Goal: Task Accomplishment & Management: Use online tool/utility

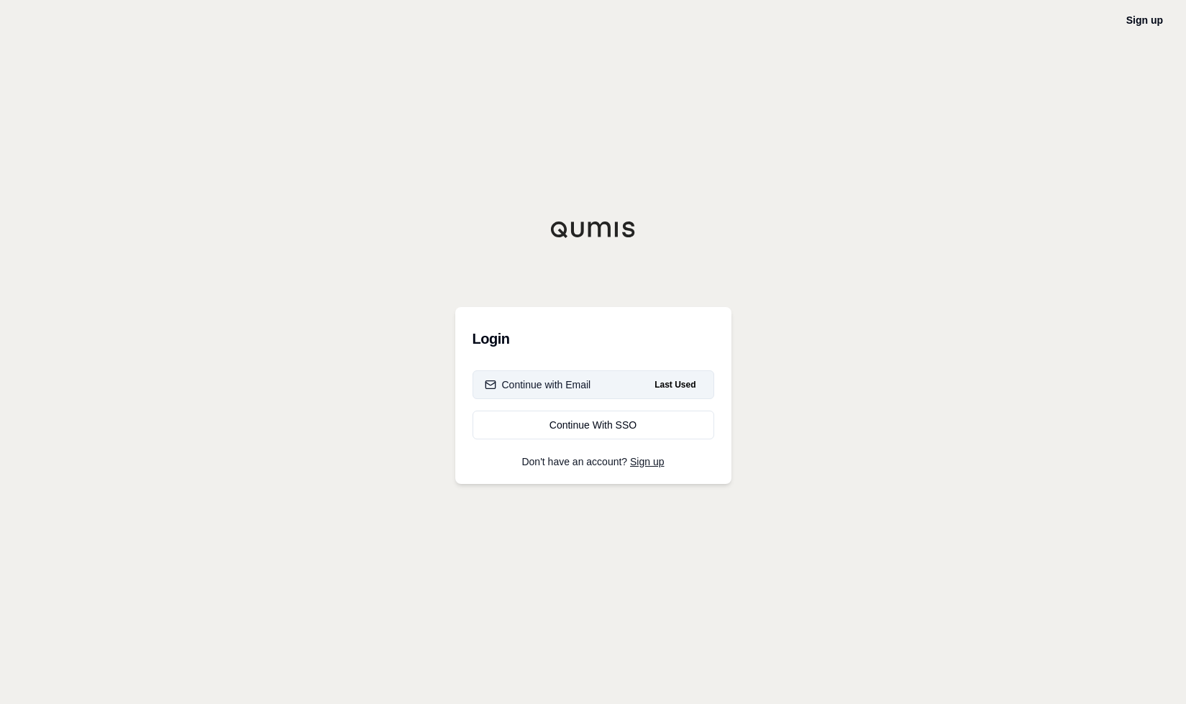
click at [563, 379] on div "Continue with Email" at bounding box center [538, 385] width 106 height 14
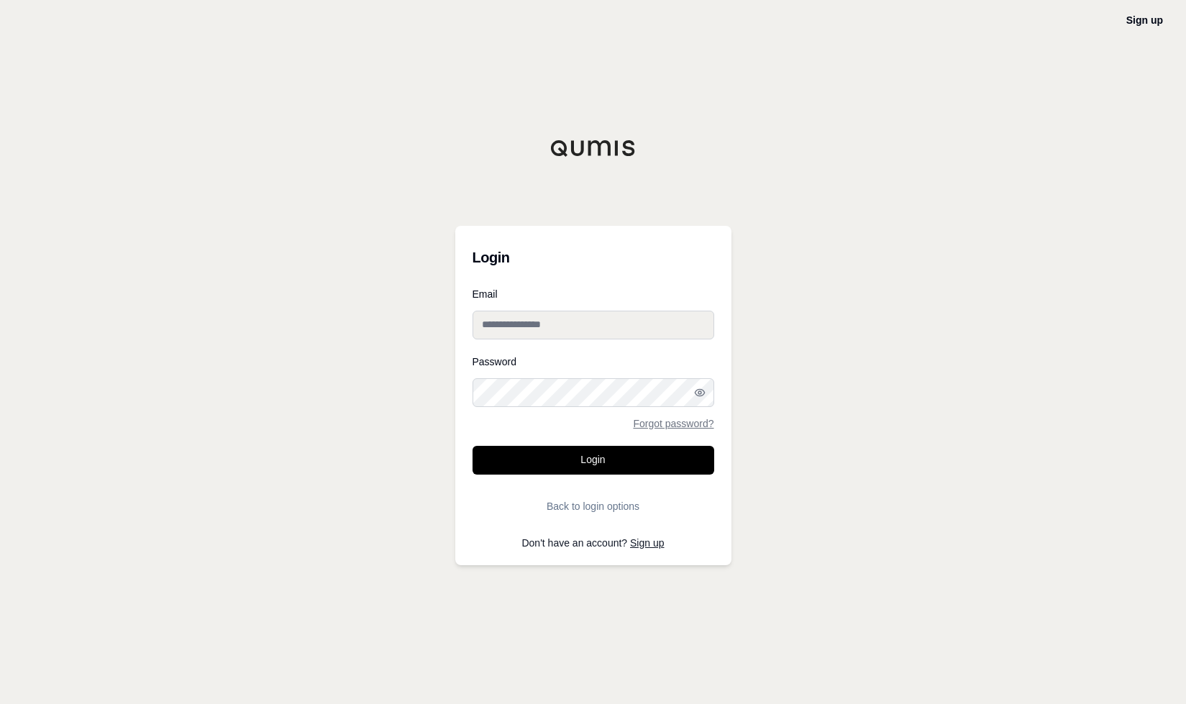
type input "**********"
click at [591, 456] on button "Login" at bounding box center [594, 460] width 242 height 29
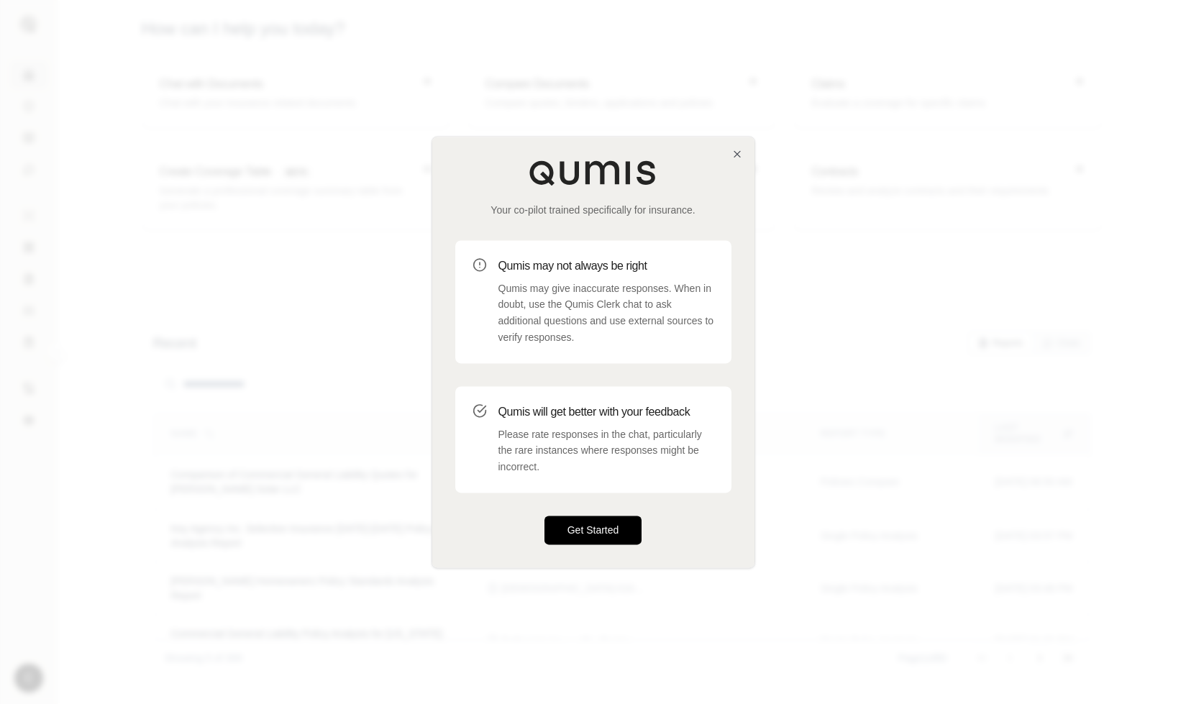
click at [567, 528] on button "Get Started" at bounding box center [594, 530] width 98 height 29
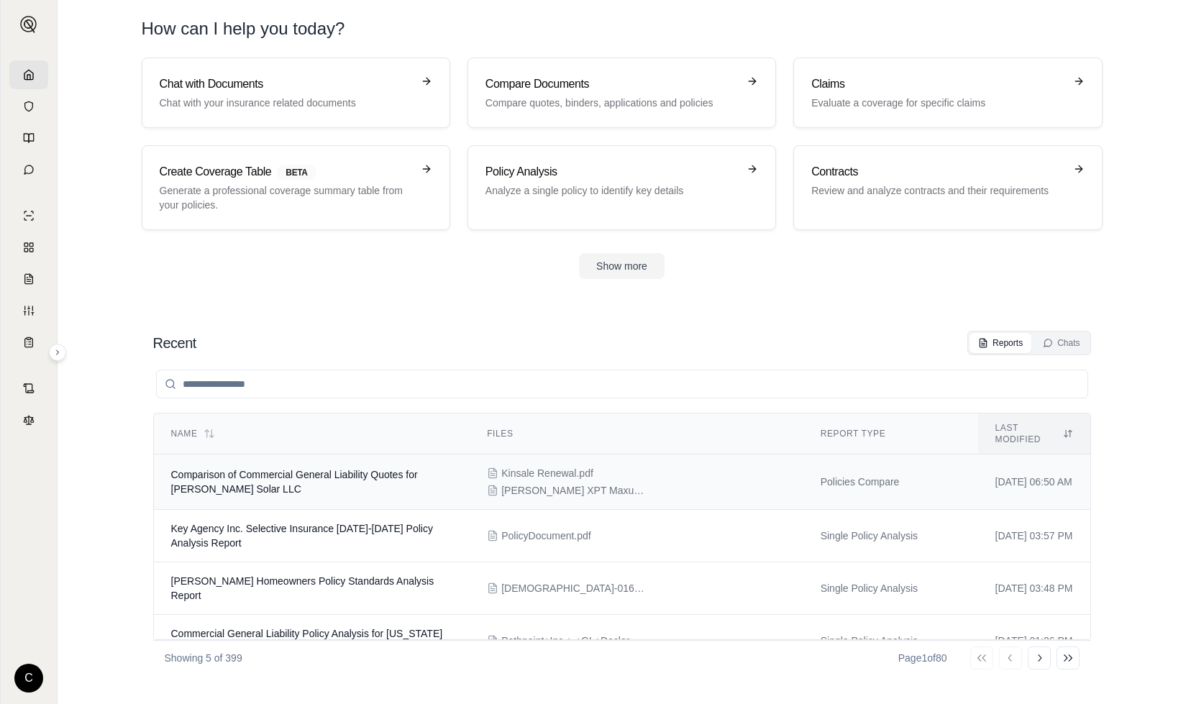
click at [327, 484] on td "Comparison of Commercial General Liability Quotes for [PERSON_NAME] Solar LLC" at bounding box center [312, 482] width 317 height 55
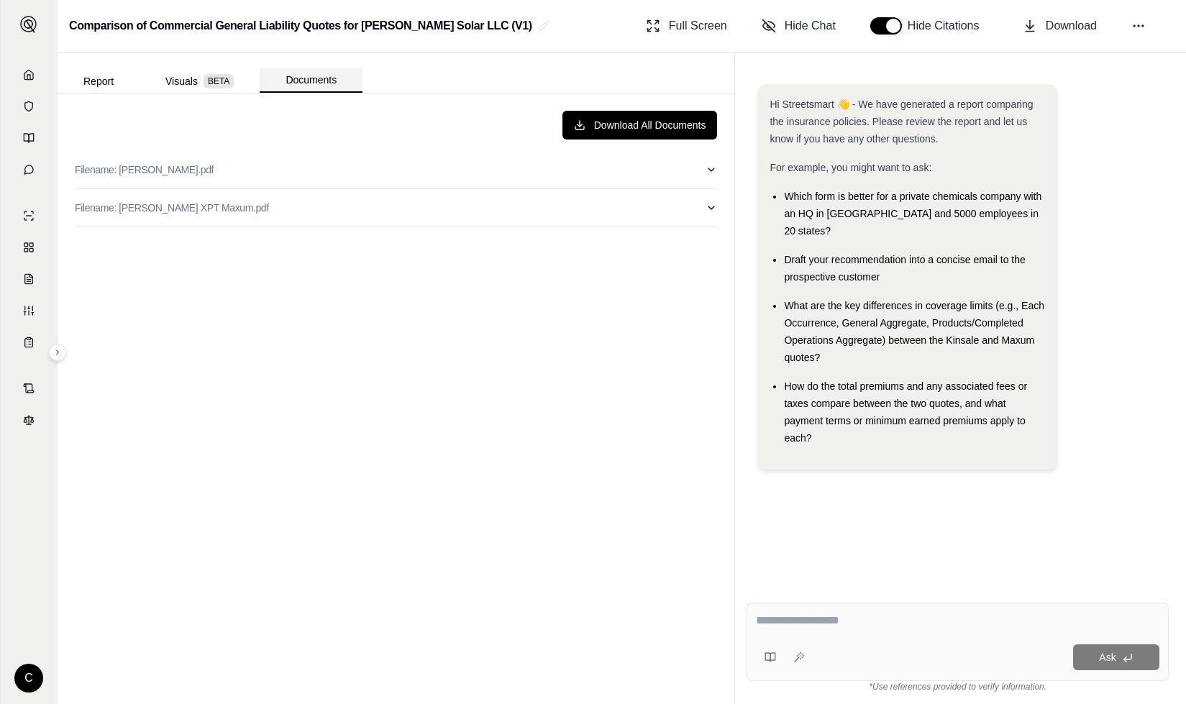
click at [283, 78] on button "Documents" at bounding box center [311, 80] width 103 height 24
click at [1147, 24] on button at bounding box center [1139, 26] width 26 height 26
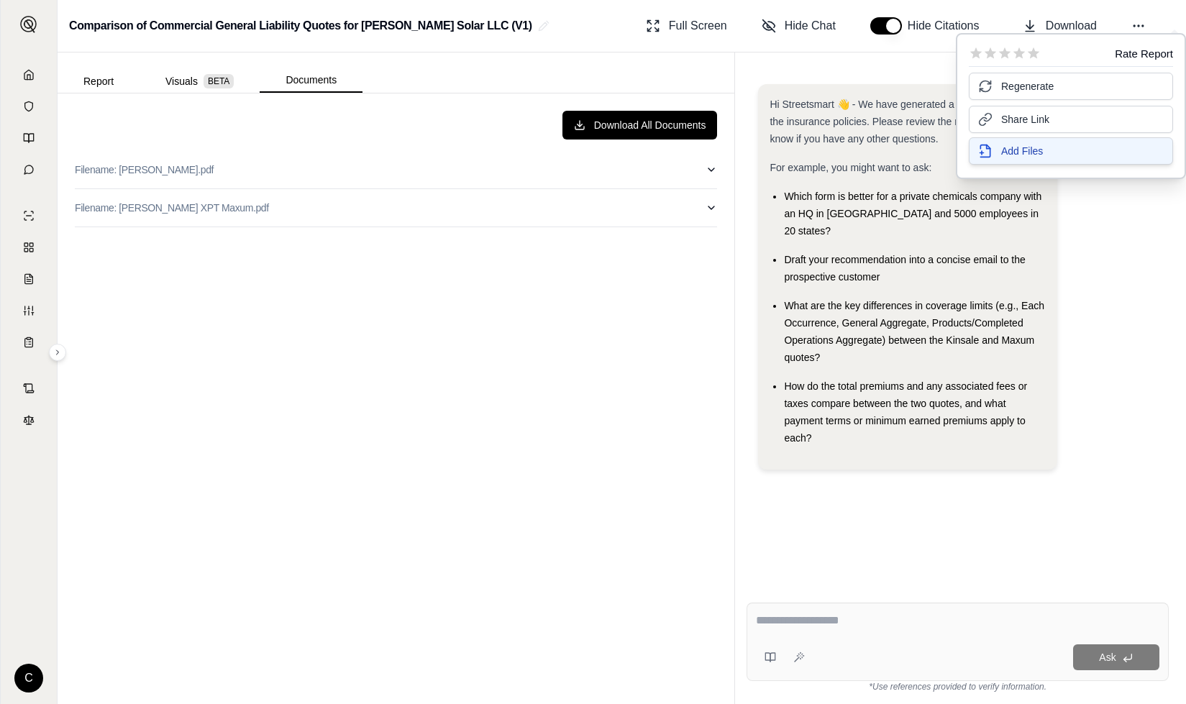
click at [1070, 147] on button "Add Files" at bounding box center [1071, 150] width 204 height 27
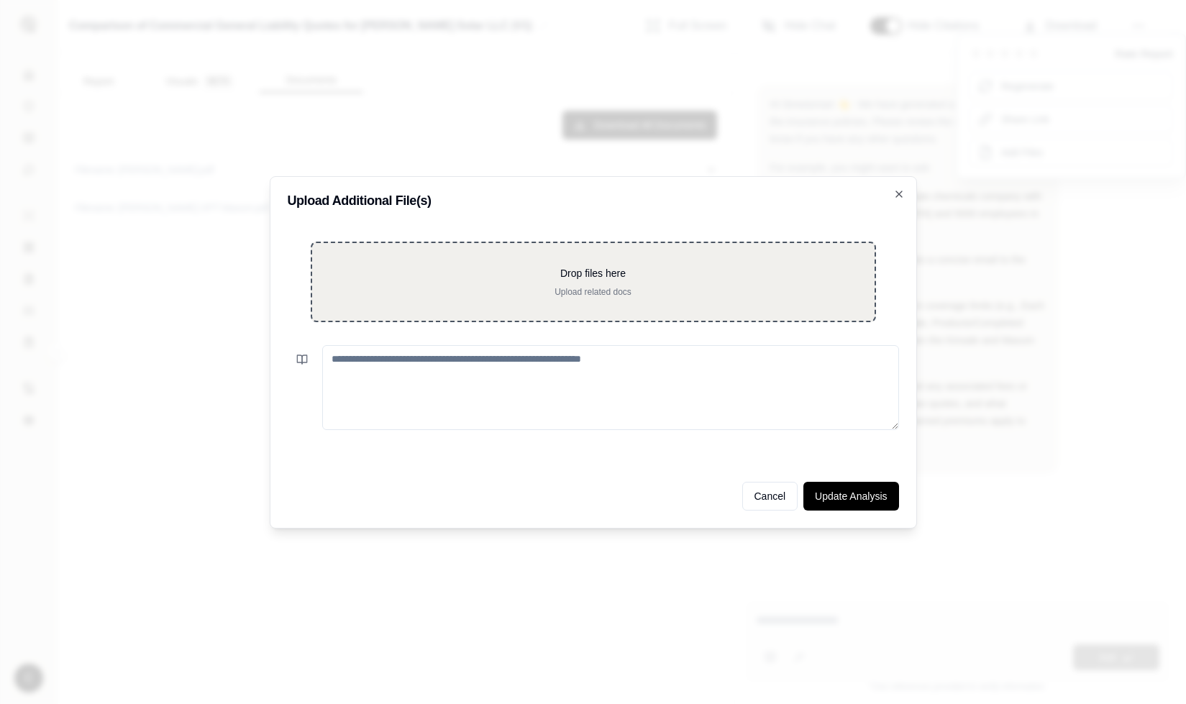
click at [453, 279] on p "Drop files here" at bounding box center [593, 273] width 517 height 14
click at [691, 301] on div "Drop files here Upload related docs" at bounding box center [593, 282] width 565 height 81
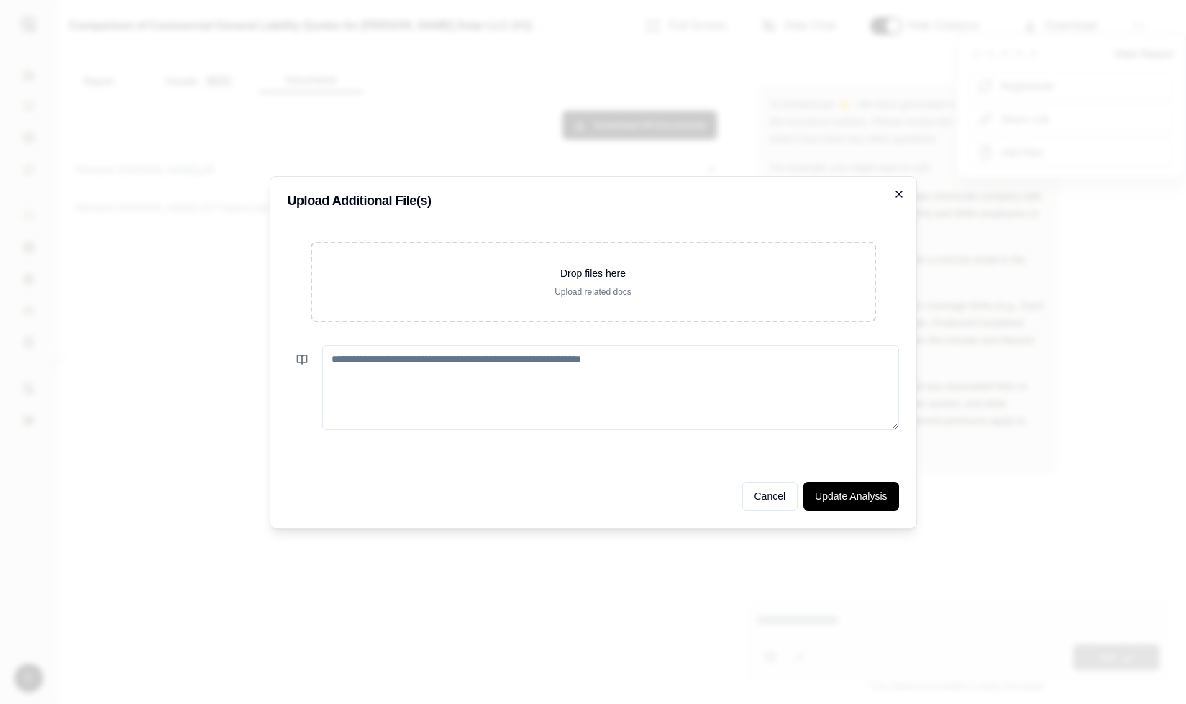
click at [902, 196] on icon "button" at bounding box center [900, 194] width 12 height 12
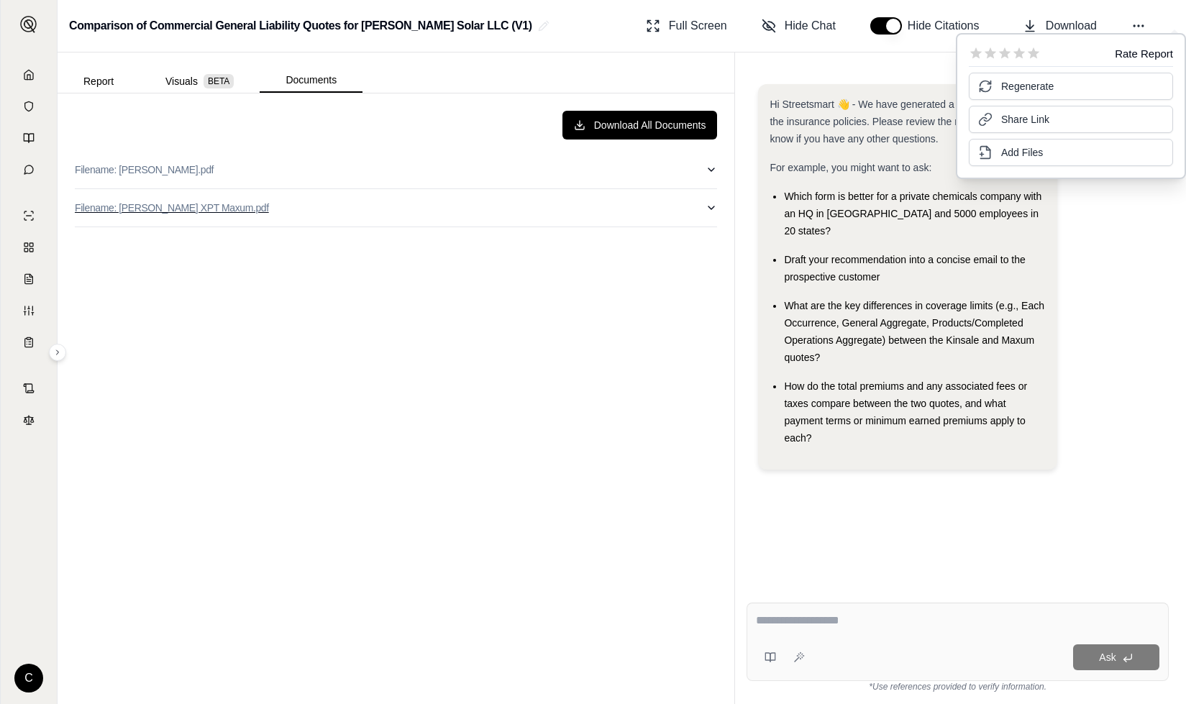
click at [160, 207] on p "Filename: [PERSON_NAME] XPT Maxum.pdf" at bounding box center [172, 208] width 194 height 14
